Goal: Task Accomplishment & Management: Complete application form

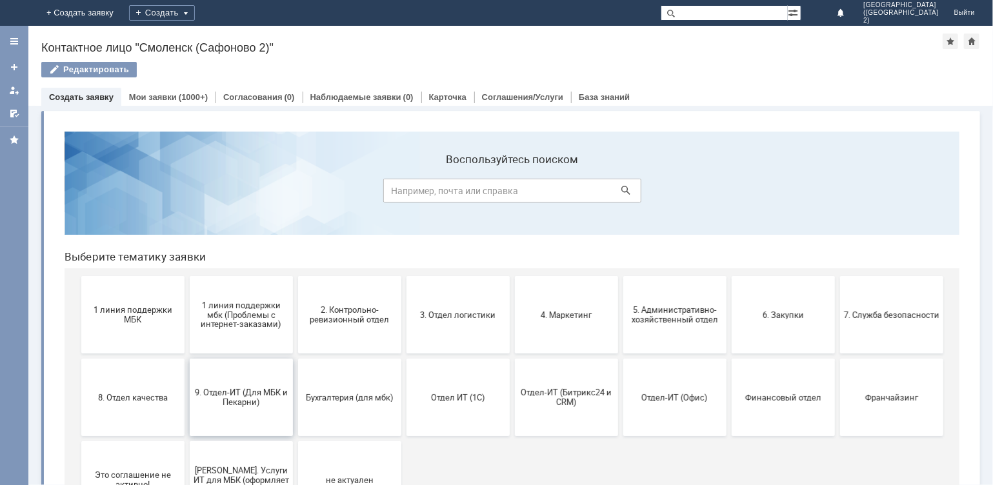
click at [254, 409] on button "9. Отдел-ИТ (Для МБК и Пекарни)" at bounding box center [240, 396] width 103 height 77
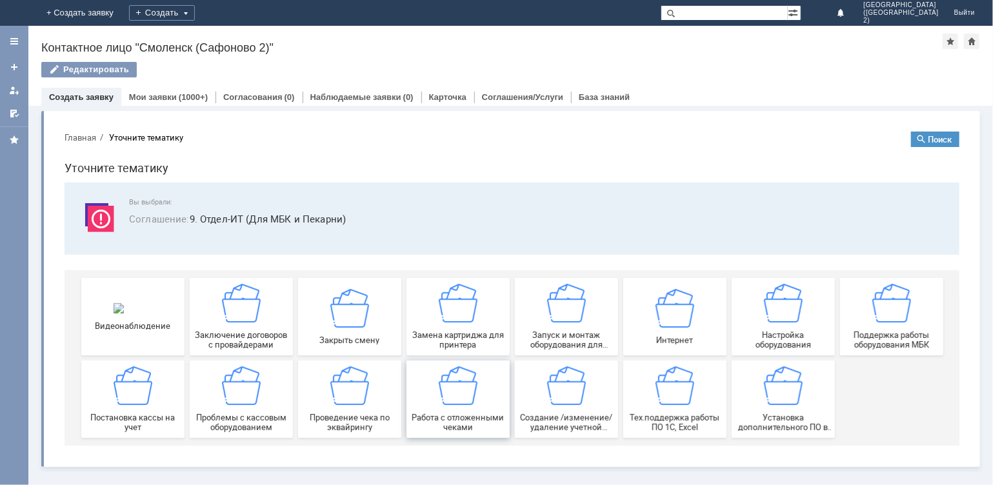
click at [468, 416] on span "Работа с отложенными чеками" at bounding box center [458, 421] width 96 height 19
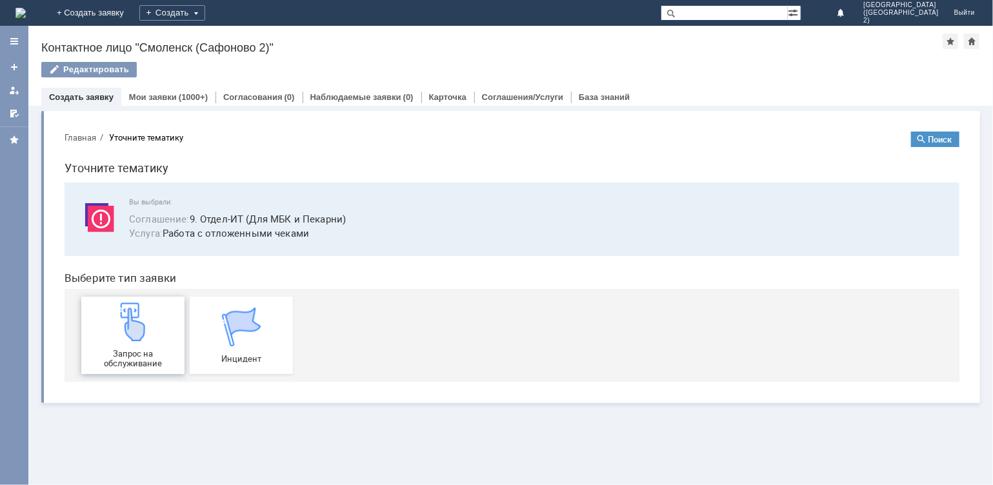
click at [130, 332] on img at bounding box center [132, 321] width 39 height 39
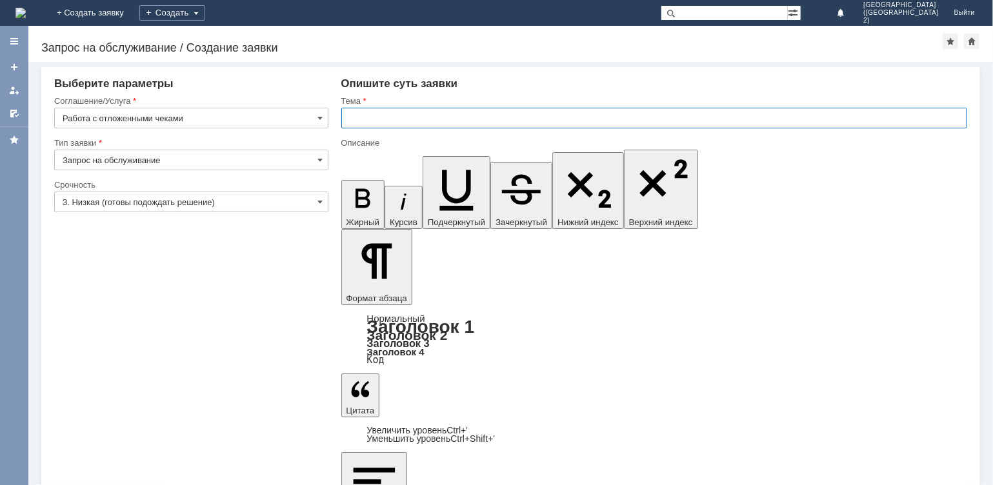
click at [354, 125] on input "text" at bounding box center [654, 118] width 627 height 21
type input "отл чеки"
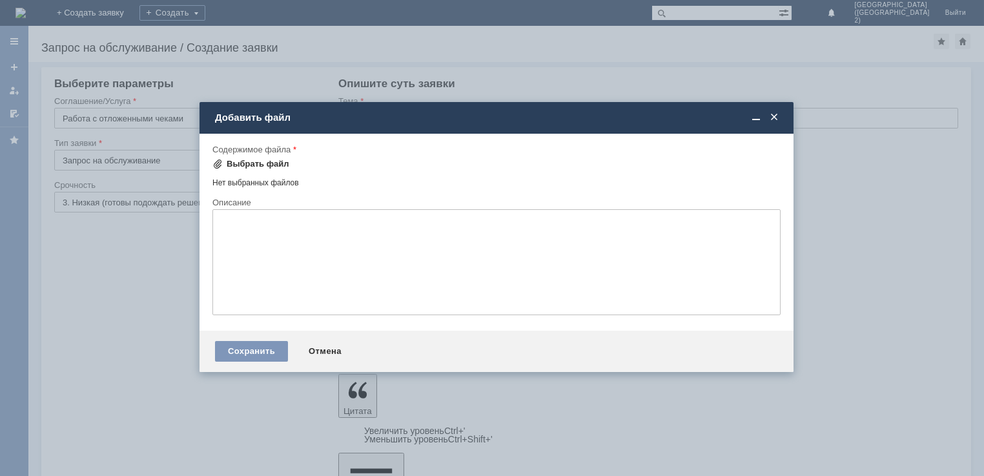
click at [254, 159] on div "Выбрать файл" at bounding box center [258, 164] width 63 height 10
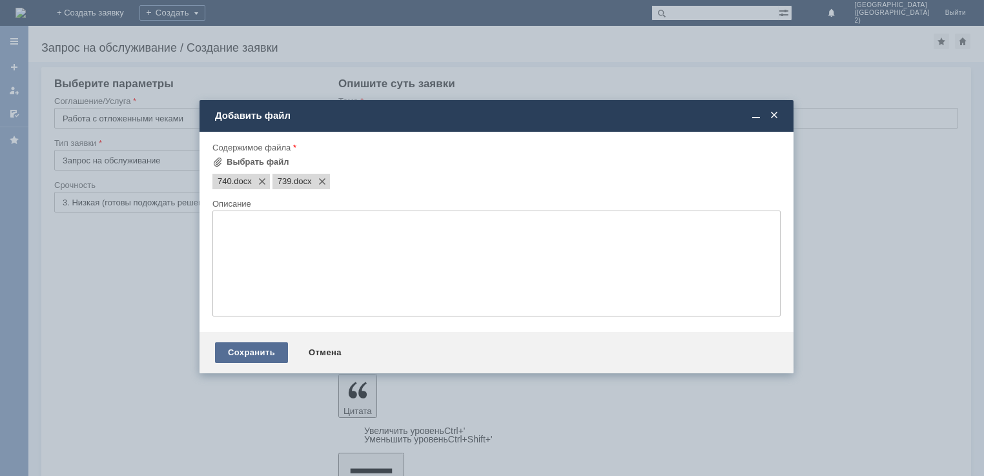
click at [246, 354] on div "Сохранить" at bounding box center [251, 352] width 73 height 21
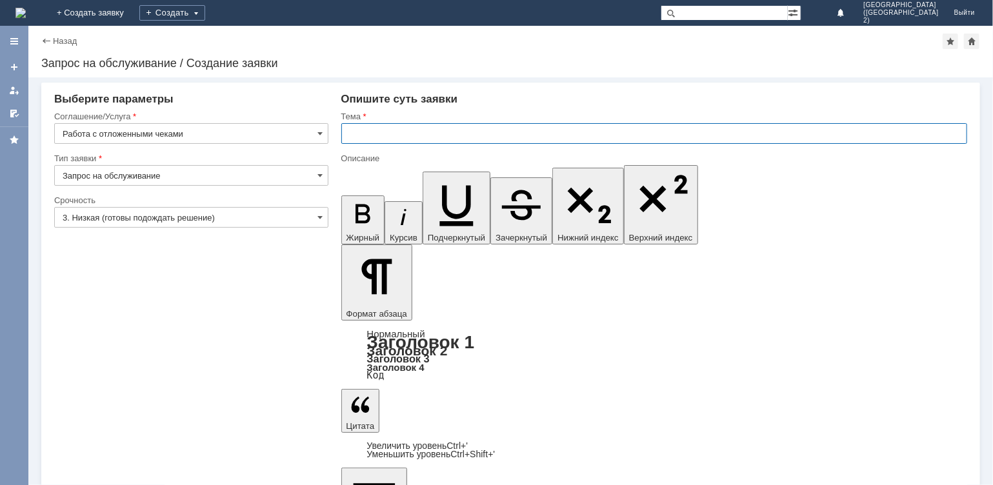
click at [372, 137] on input "text" at bounding box center [654, 133] width 627 height 21
type input "отл чек"
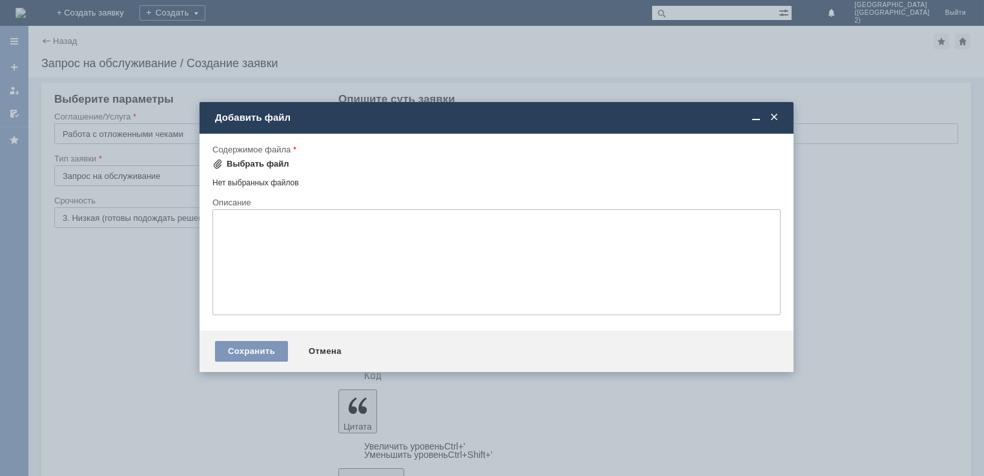
click at [257, 161] on div "Выбрать файл" at bounding box center [258, 164] width 63 height 10
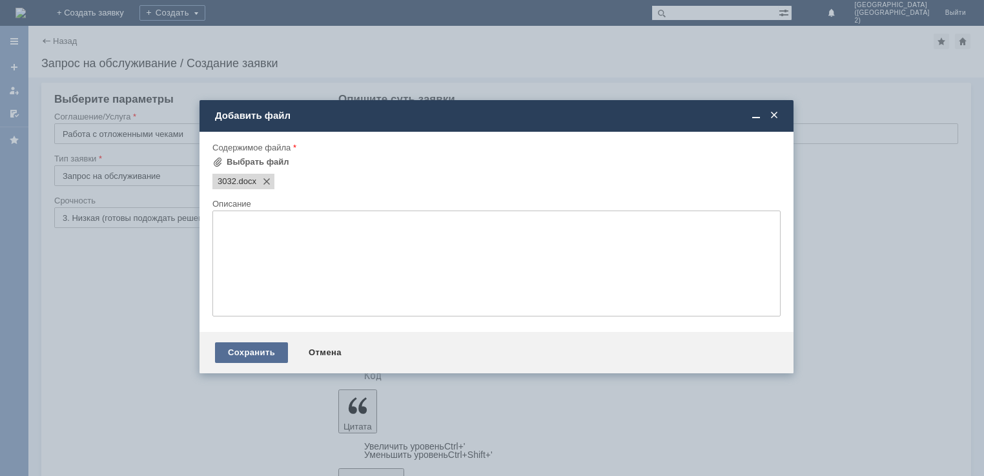
click at [263, 345] on div "Сохранить" at bounding box center [251, 352] width 73 height 21
